Goal: Transaction & Acquisition: Purchase product/service

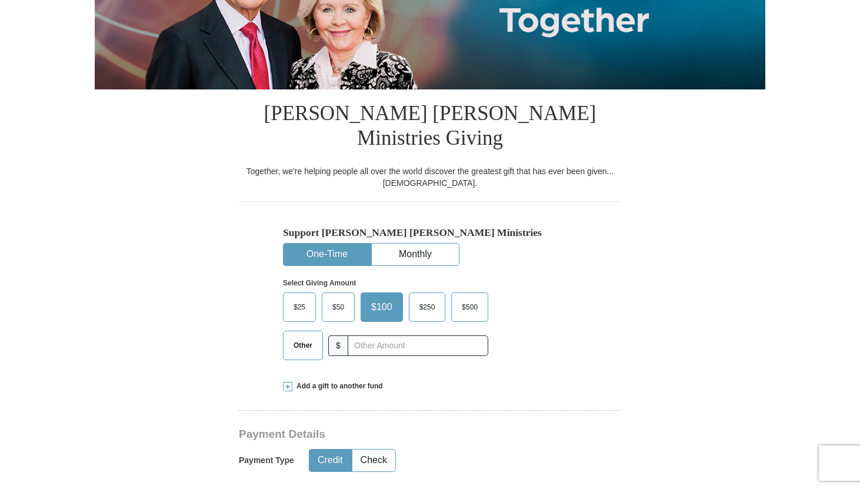
scroll to position [210, 0]
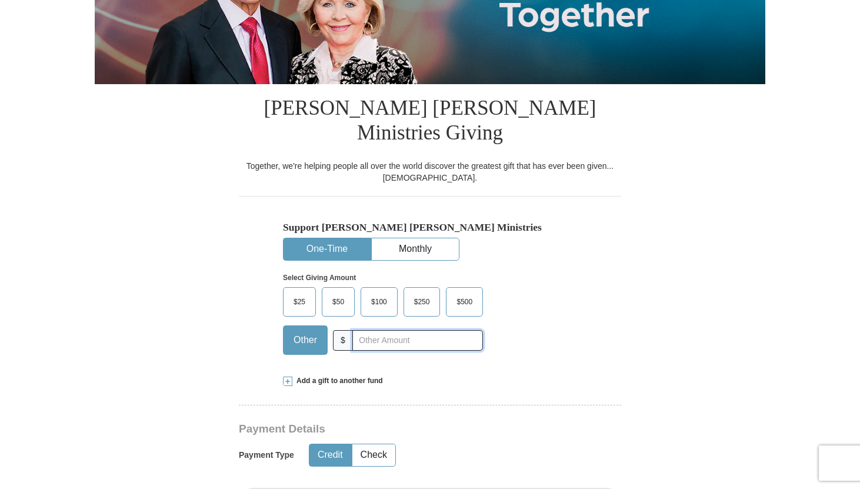
click at [398, 330] on input "text" at bounding box center [417, 340] width 131 height 21
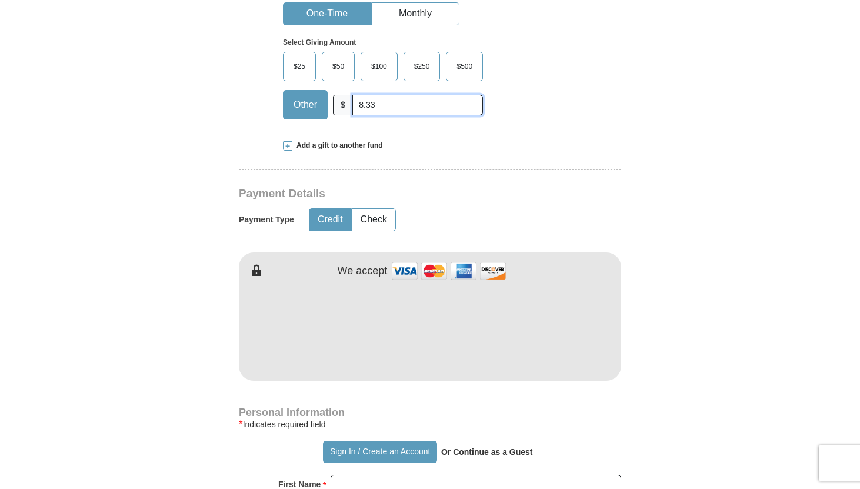
scroll to position [454, 0]
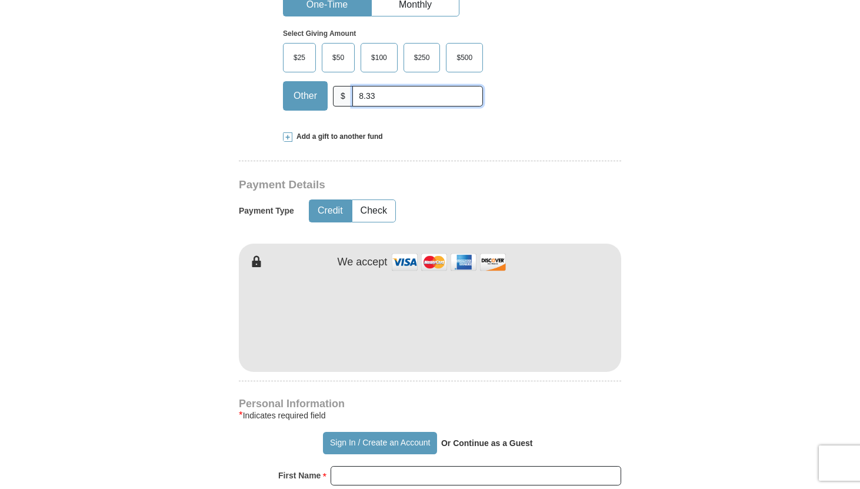
type input "8.33"
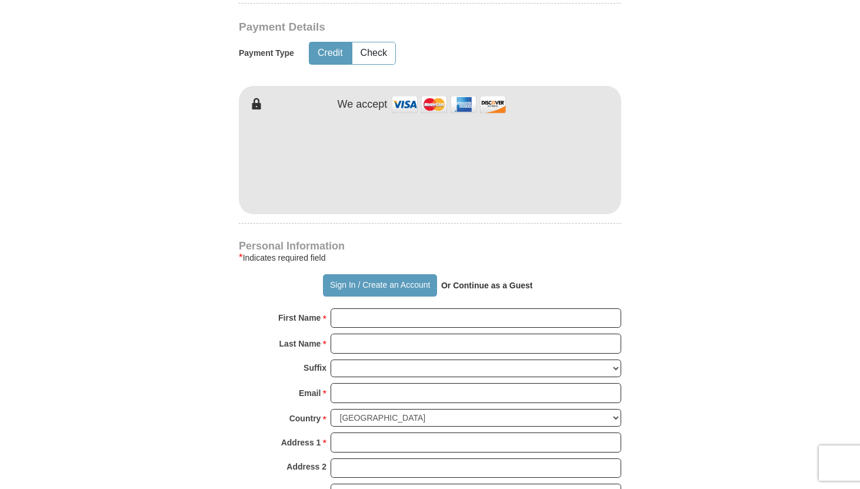
scroll to position [613, 0]
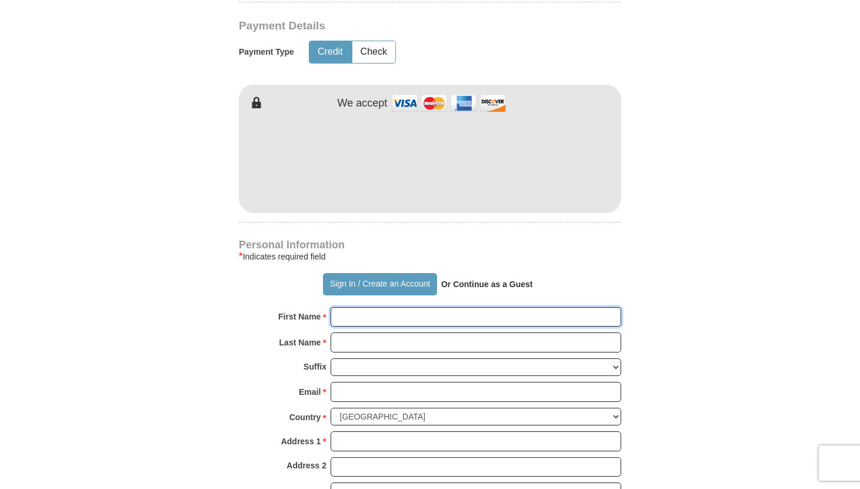
click at [428, 307] on input "First Name *" at bounding box center [475, 317] width 290 height 20
type input "Gabby"
click at [421, 332] on input "Last Name *" at bounding box center [475, 342] width 290 height 20
type input "[PERSON_NAME]"
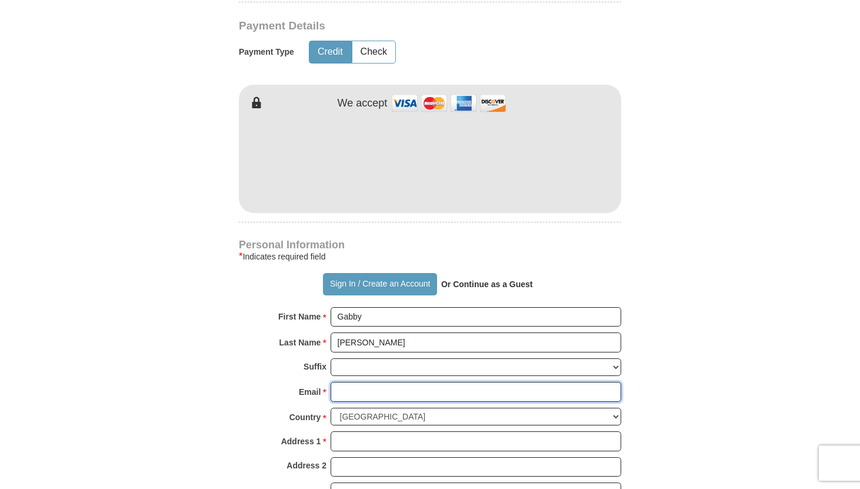
click at [420, 382] on input "Email *" at bounding box center [475, 392] width 290 height 20
type input "[EMAIL_ADDRESS][DOMAIN_NAME]"
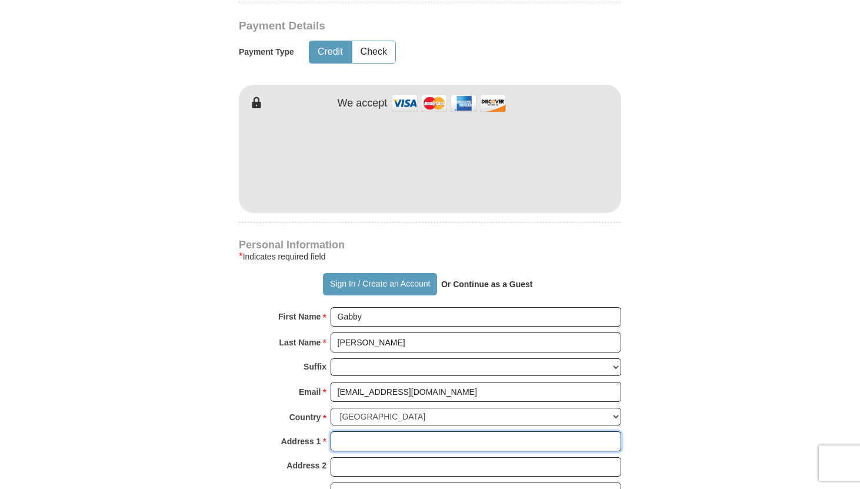
click at [422, 431] on input "Address 1 *" at bounding box center [475, 441] width 290 height 20
type input "[STREET_ADDRESS][PERSON_NAME]"
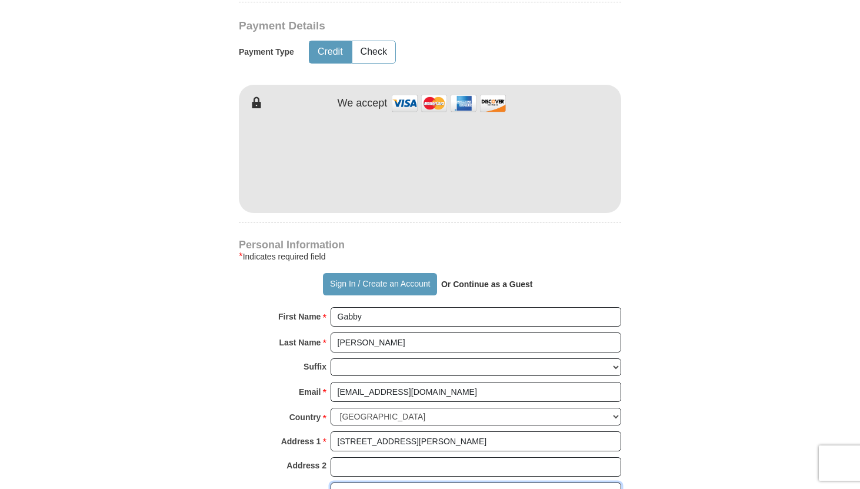
click at [421, 482] on input "City *" at bounding box center [475, 492] width 290 height 20
type input "[GEOGRAPHIC_DATA]"
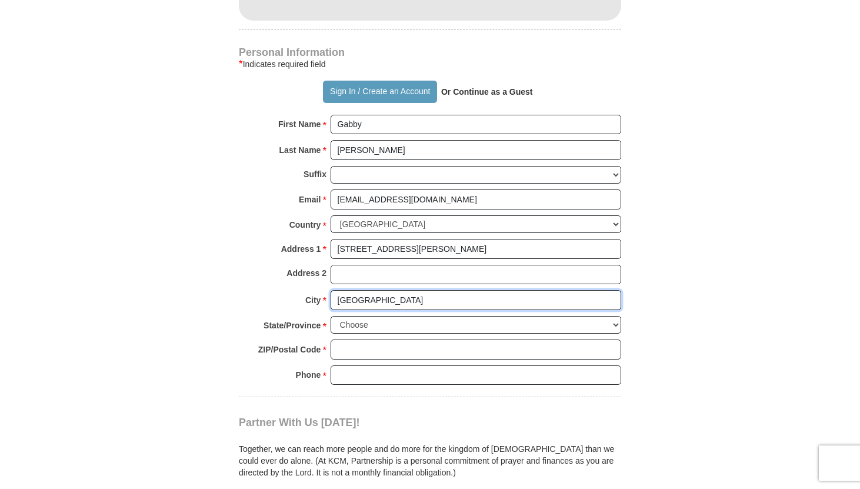
scroll to position [811, 0]
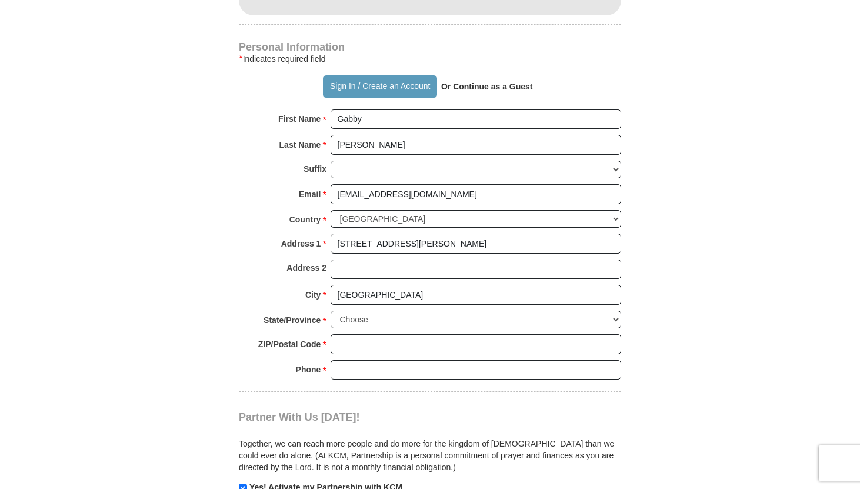
click at [407, 334] on div "ZIP/Postal Code * No postal code? Click here. Please enter ZIP/Postal Code You …" at bounding box center [430, 347] width 382 height 26
click at [397, 334] on input "ZIP/Postal Code *" at bounding box center [475, 344] width 290 height 20
type input "60462"
click at [407, 360] on input "Phone * *" at bounding box center [475, 370] width 290 height 20
type input "7089274879"
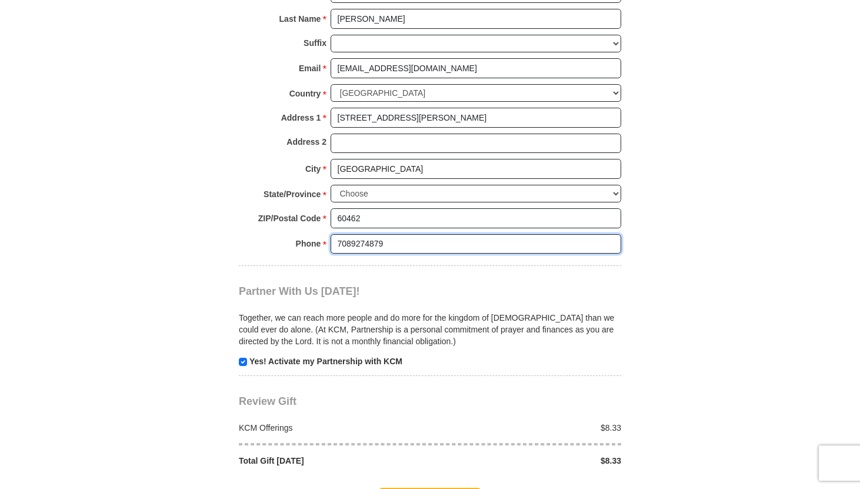
scroll to position [950, 0]
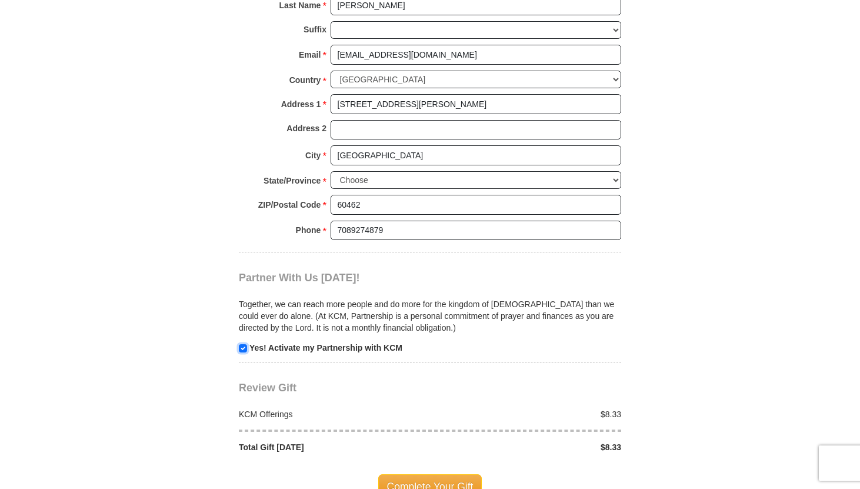
click at [239, 344] on input "checkbox" at bounding box center [243, 348] width 8 height 8
checkbox input "false"
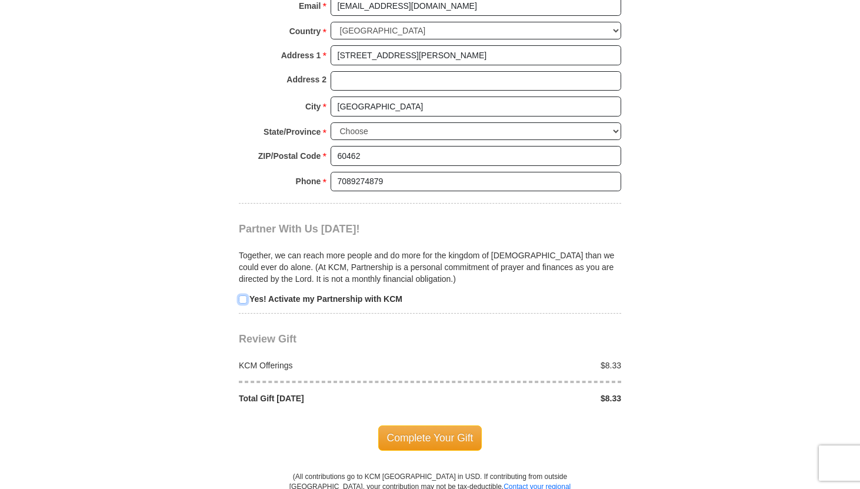
scroll to position [1008, 0]
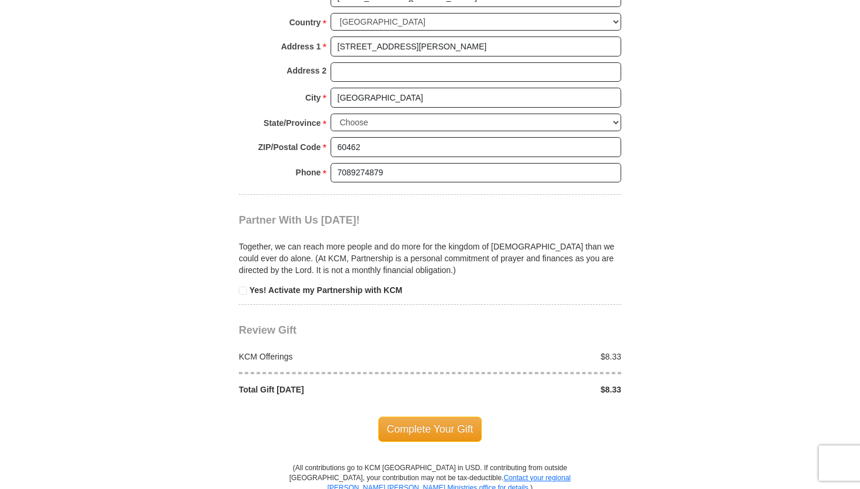
click at [428, 416] on span "Complete Your Gift" at bounding box center [430, 428] width 104 height 25
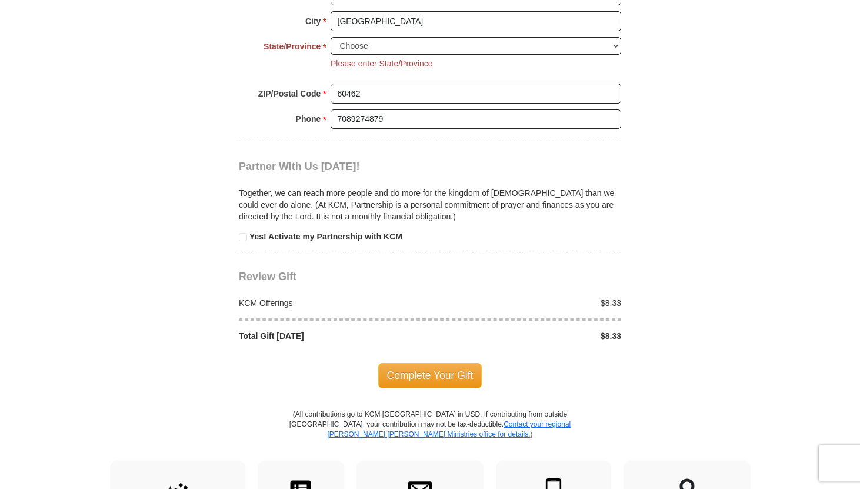
scroll to position [1086, 0]
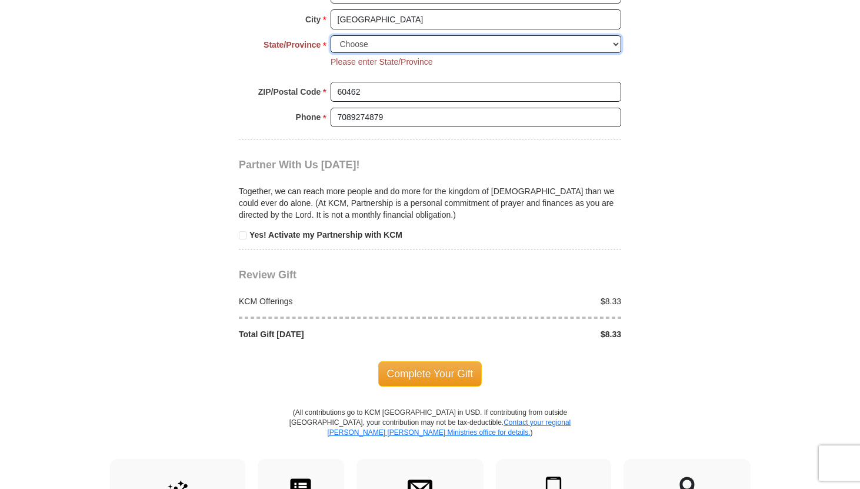
click at [581, 35] on select "Choose [US_STATE] [US_STATE] [US_STATE] [US_STATE] [US_STATE] Armed Forces Amer…" at bounding box center [475, 44] width 290 height 18
select select "IL"
click at [330, 35] on select "Choose [US_STATE] [US_STATE] [US_STATE] [US_STATE] [US_STATE] Armed Forces Amer…" at bounding box center [475, 44] width 290 height 18
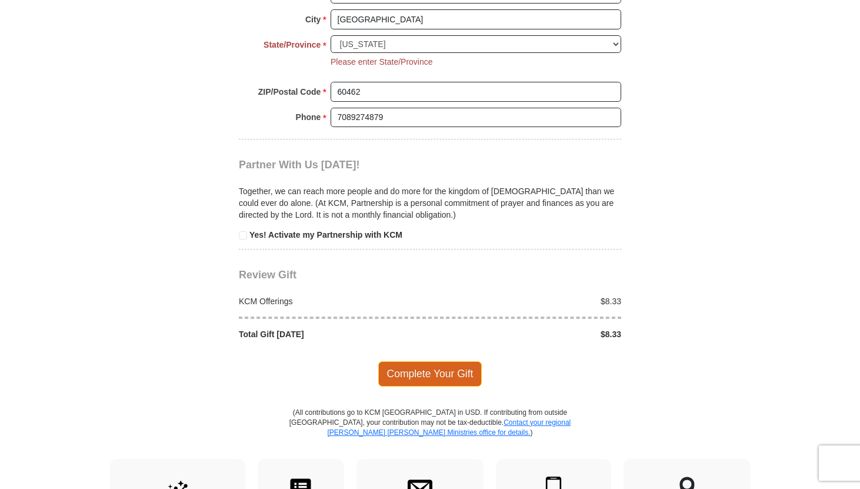
click at [437, 361] on span "Complete Your Gift" at bounding box center [430, 373] width 104 height 25
